Goal: Transaction & Acquisition: Purchase product/service

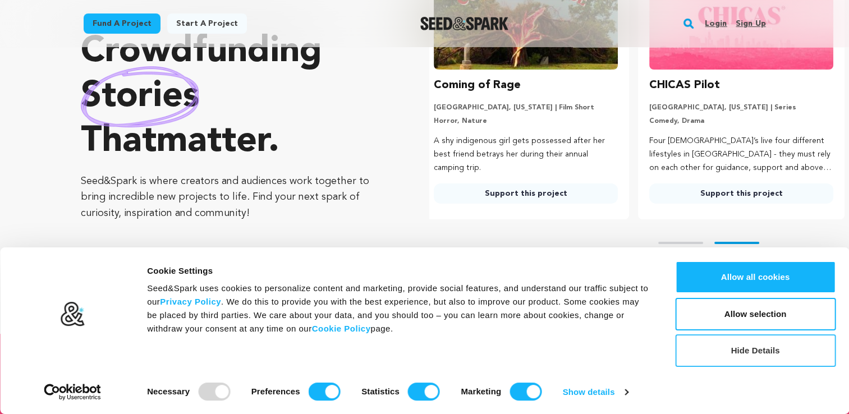
scroll to position [0, 225]
click at [730, 342] on button "Hide Details" at bounding box center [755, 351] width 161 height 33
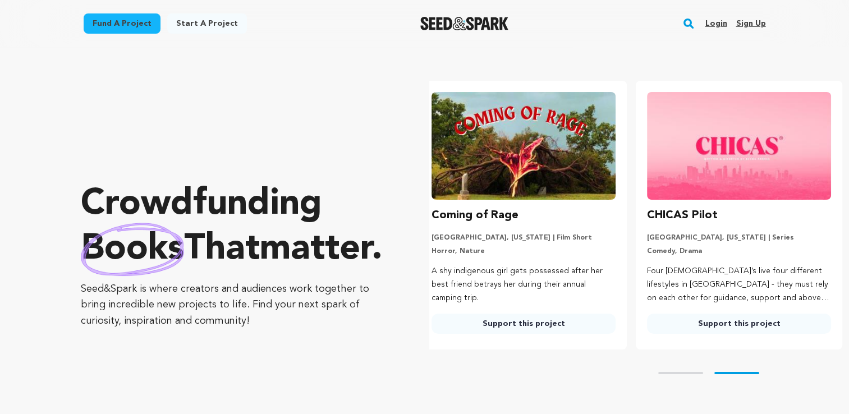
click at [131, 21] on link "Fund a project" at bounding box center [122, 23] width 77 height 20
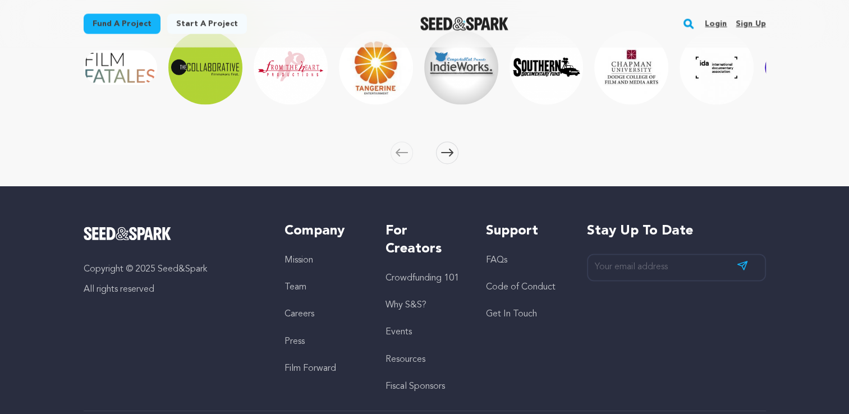
scroll to position [1644, 0]
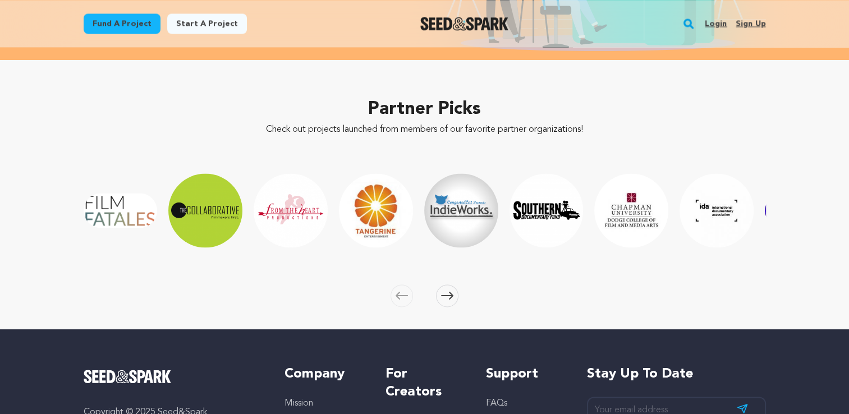
click at [442, 292] on icon at bounding box center [447, 295] width 12 height 8
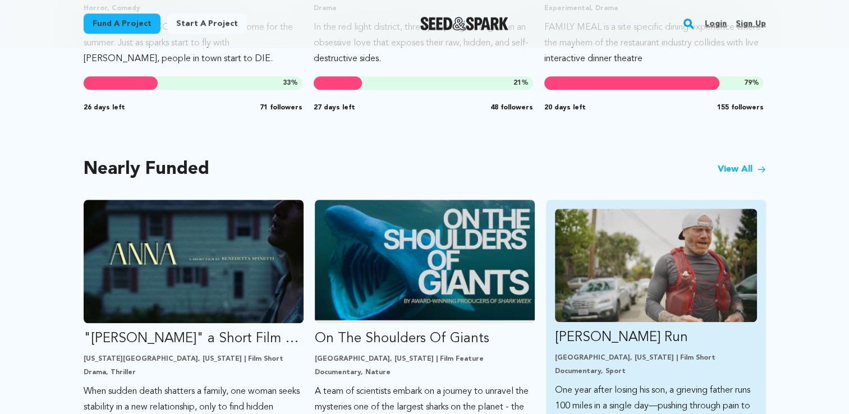
scroll to position [847, 0]
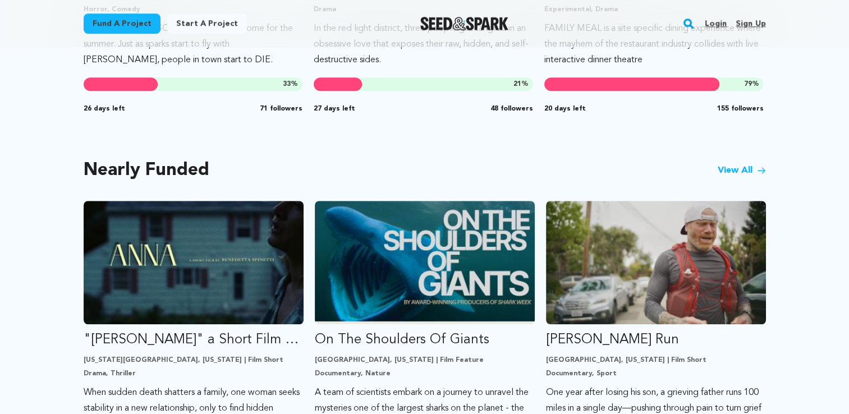
click at [738, 172] on link "View All" at bounding box center [742, 170] width 48 height 13
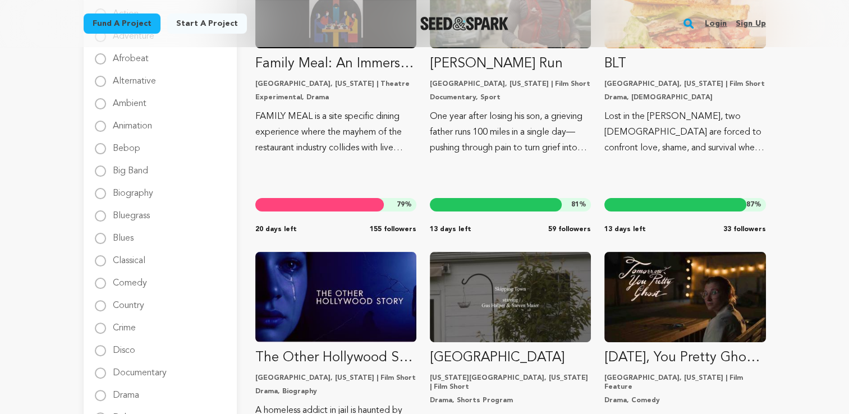
scroll to position [442, 0]
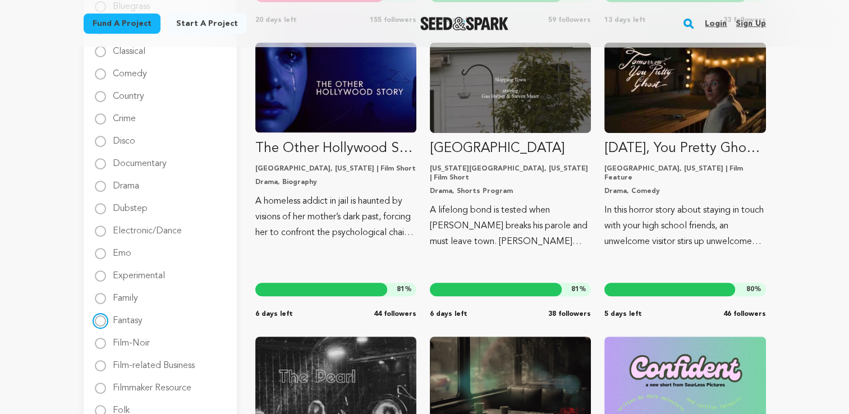
click at [102, 322] on input "Fantasy" at bounding box center [100, 321] width 11 height 11
radio input "true"
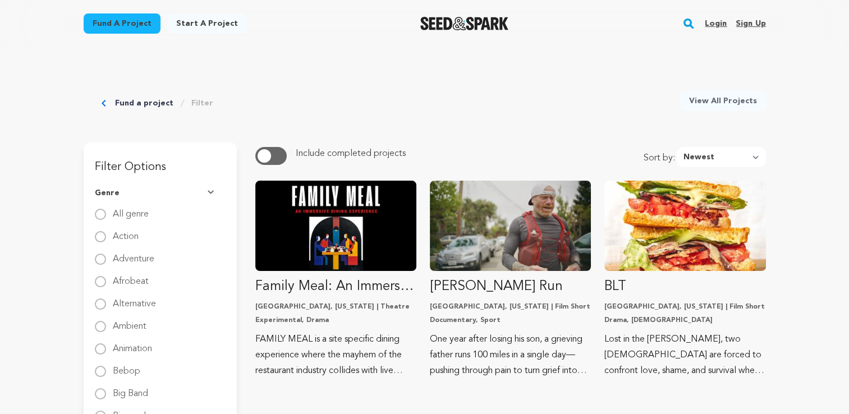
scroll to position [0, 0]
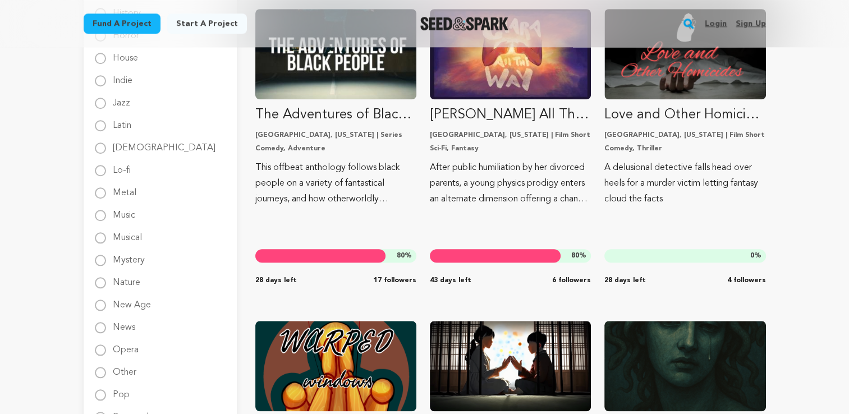
scroll to position [920, 0]
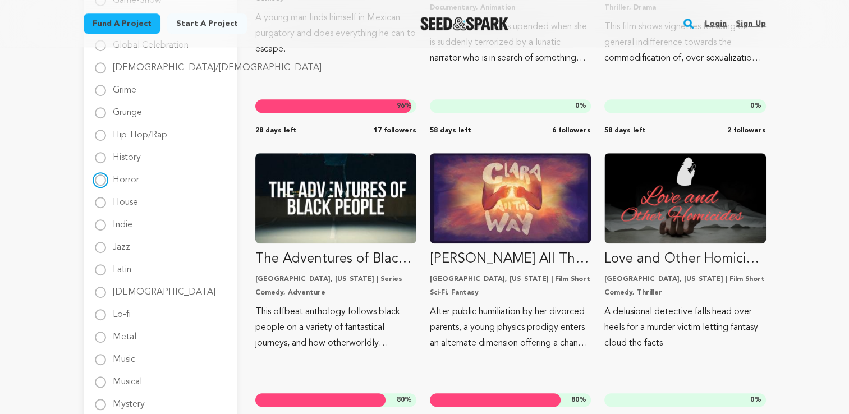
click at [101, 184] on input "Horror" at bounding box center [100, 180] width 11 height 11
radio input "true"
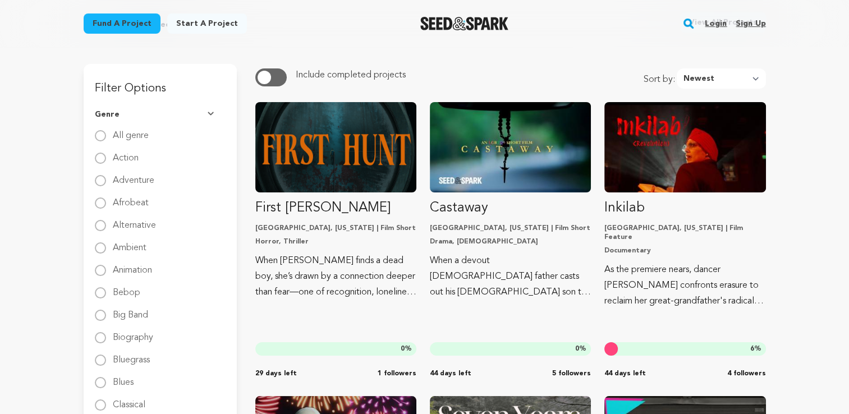
scroll to position [0, 0]
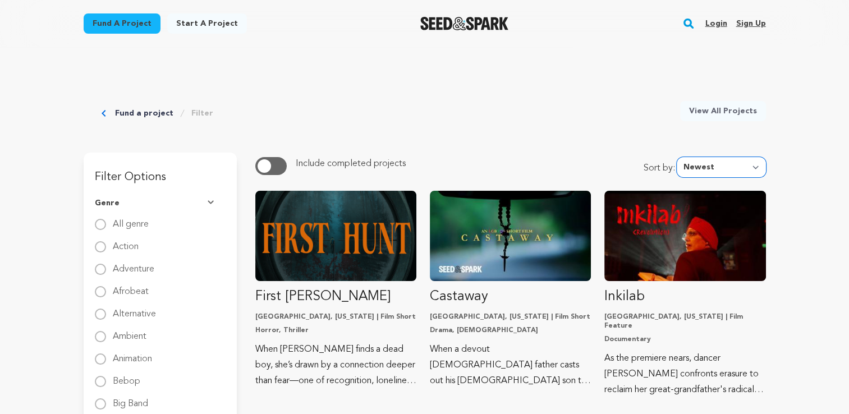
click at [754, 165] on select "Newest Most Popular Most Funded Trending Now Ending Now Amount Raised" at bounding box center [721, 167] width 89 height 20
select select "amount_raised"
click at [680, 157] on select "Newest Most Popular Most Funded Trending Now Ending Now Amount Raised" at bounding box center [721, 167] width 89 height 20
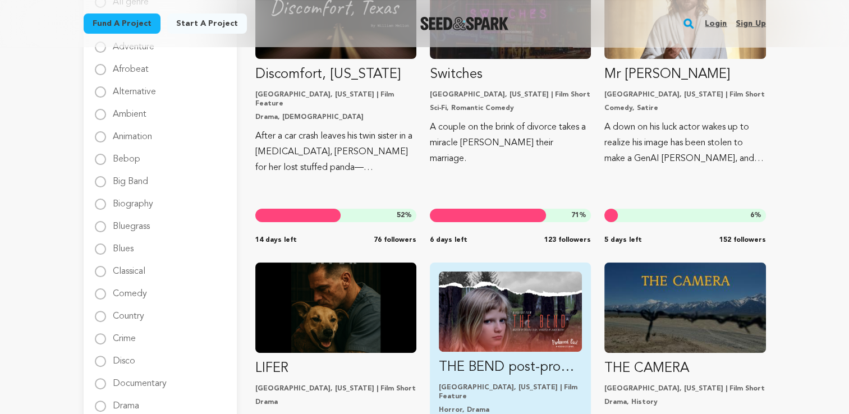
scroll to position [74, 0]
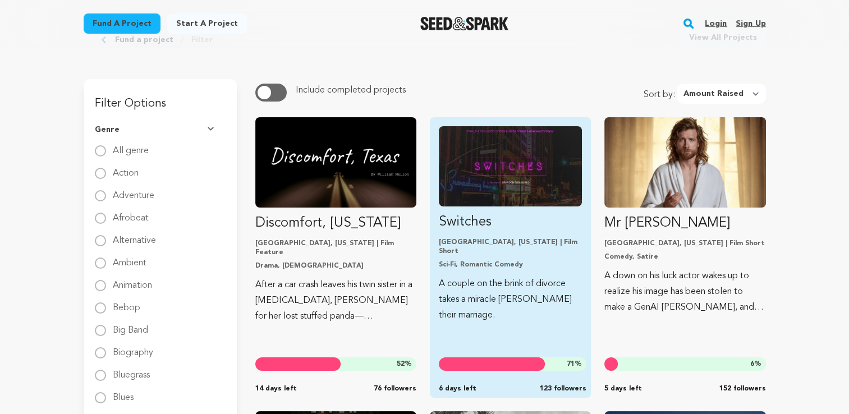
click at [507, 364] on div "Fund Switches" at bounding box center [492, 364] width 107 height 13
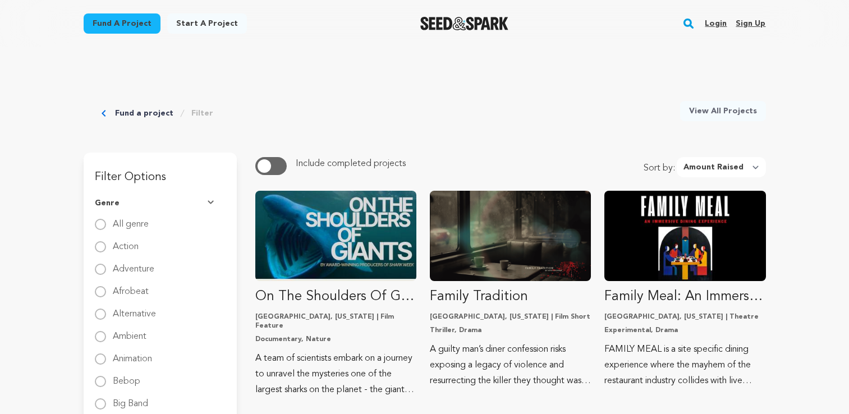
select select "amount_raised"
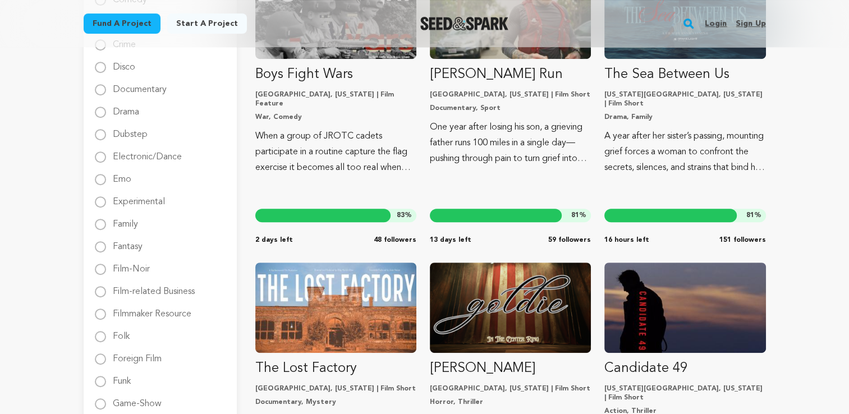
scroll to position [546, 0]
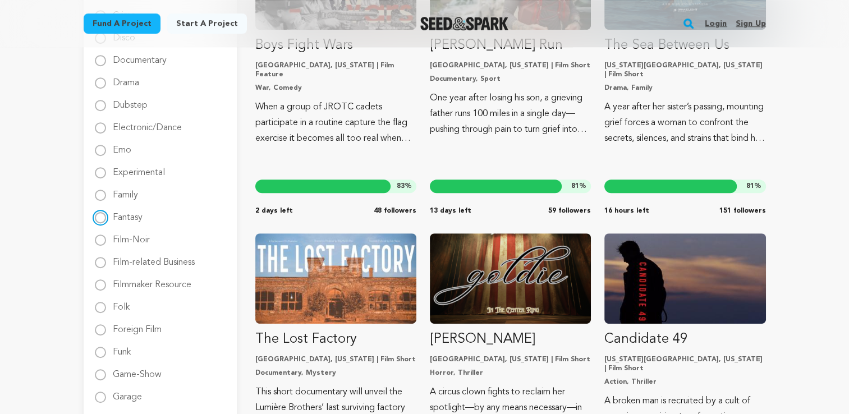
click at [98, 217] on input "Fantasy" at bounding box center [100, 217] width 11 height 11
radio input "true"
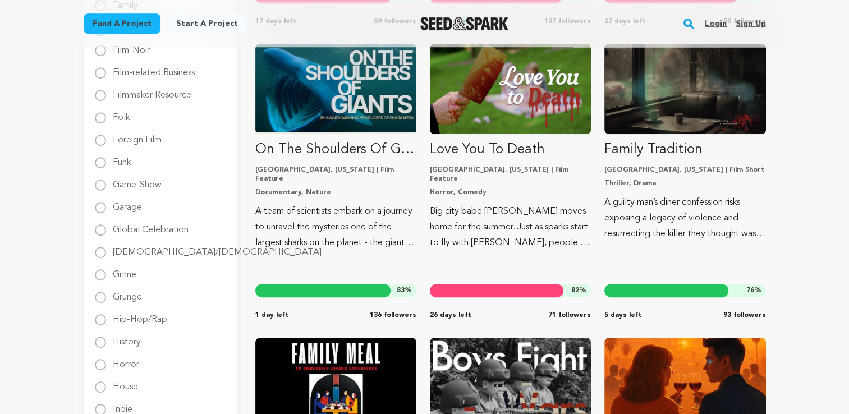
scroll to position [731, 0]
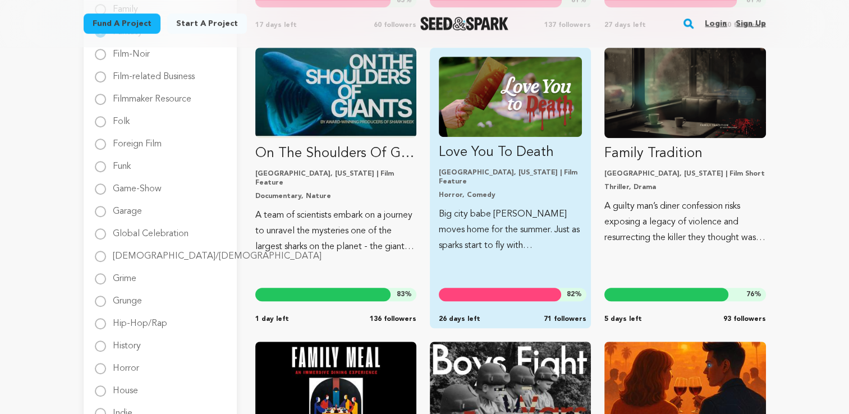
click at [520, 116] on img "Fund Love You To Death" at bounding box center [510, 97] width 143 height 80
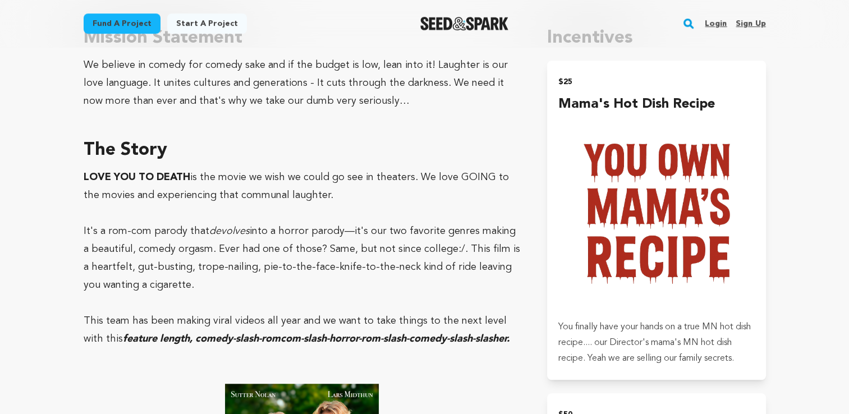
scroll to position [689, 0]
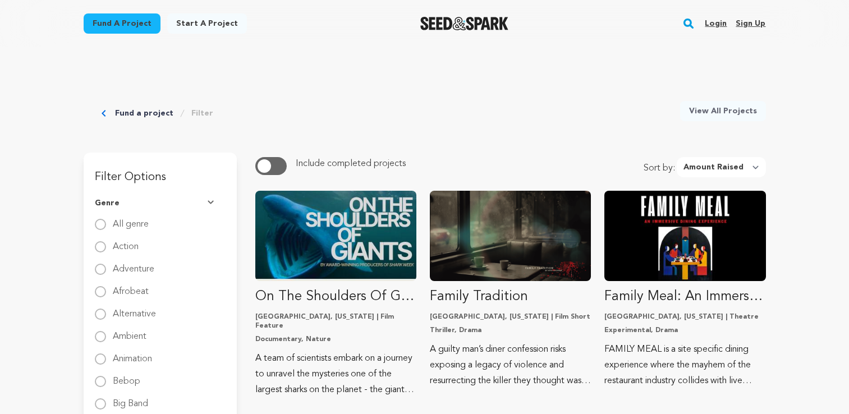
select select "amount_raised"
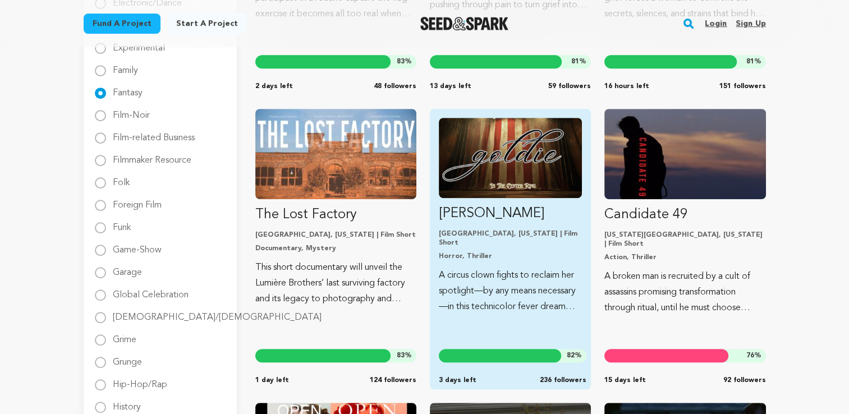
scroll to position [659, 0]
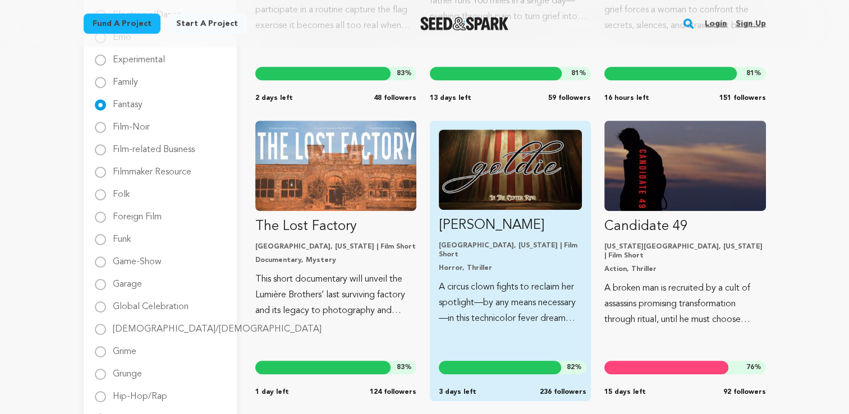
click at [541, 280] on p "A circus clown fights to reclaim her spotlight—by any means necessary—in this t…" at bounding box center [510, 303] width 143 height 47
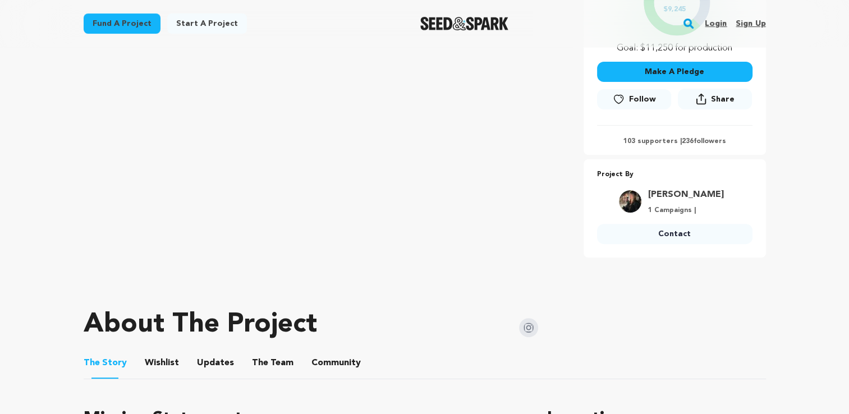
scroll to position [290, 0]
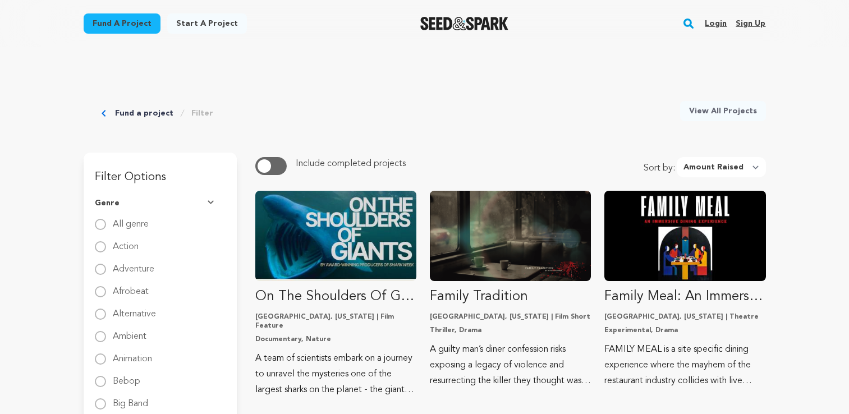
select select "amount_raised"
